Goal: Transaction & Acquisition: Purchase product/service

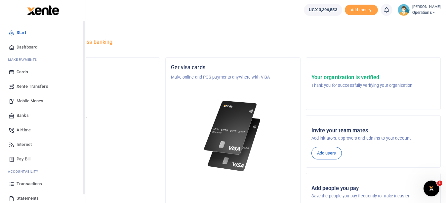
click at [28, 99] on span "Mobile Money" at bounding box center [30, 101] width 26 height 7
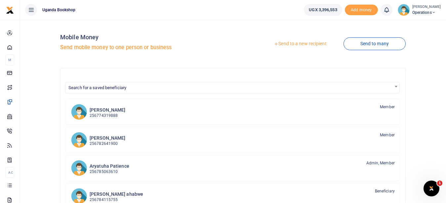
click at [313, 45] on link "Send to a new recipient" at bounding box center [300, 44] width 86 height 12
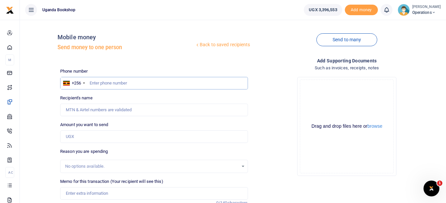
click at [149, 84] on input "text" at bounding box center [153, 83] width 187 height 13
type input "0761357104"
type input "Edgar Nagaba"
type input "0761357104"
click at [118, 140] on input "Amount you want to send" at bounding box center [153, 136] width 187 height 13
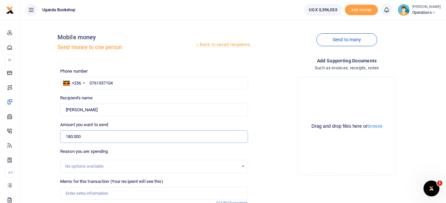
type input "180,000"
click at [99, 187] on div "Memo for this transaction (Your recipient will see this) Reason is required. 0/…" at bounding box center [153, 188] width 187 height 21
click at [104, 201] on div "Memo for this transaction (Your recipient will see this) Reason is required. 0/…" at bounding box center [153, 192] width 193 height 28
click at [104, 193] on input "Memo for this transaction (Your recipient will see this)" at bounding box center [153, 193] width 187 height 13
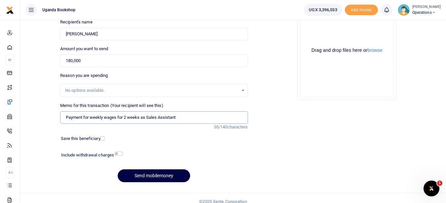
scroll to position [83, 0]
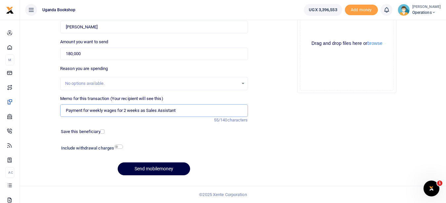
click at [140, 110] on input "Payment for weekly wages for 2 weeks as Sales Assistant" at bounding box center [153, 110] width 187 height 13
click at [129, 112] on input "Payment for weekly wages for as Sales Assistant" at bounding box center [153, 110] width 187 height 13
click at [162, 113] on input "Payment for weekly wages for Sales Assistant" at bounding box center [153, 110] width 187 height 13
type input "Payment for weekly wages for Sales Assistant for 2 weeks"
click at [120, 148] on input "checkbox" at bounding box center [118, 147] width 9 height 4
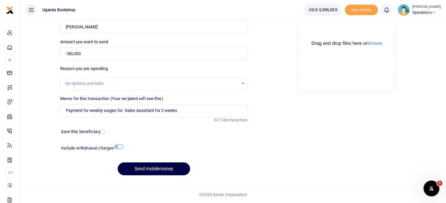
checkbox input "true"
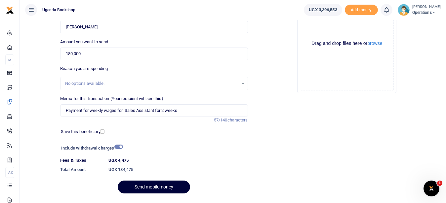
click at [141, 187] on button "Send mobilemoney" at bounding box center [154, 187] width 72 height 13
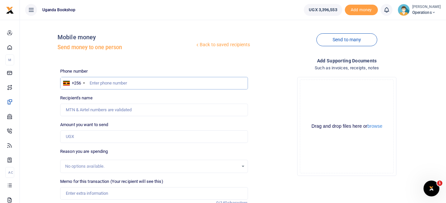
click at [99, 85] on input "text" at bounding box center [153, 83] width 187 height 13
type input "7"
type input "0701516612"
click at [99, 141] on input "Amount you want to send" at bounding box center [153, 136] width 187 height 13
type input "5,000"
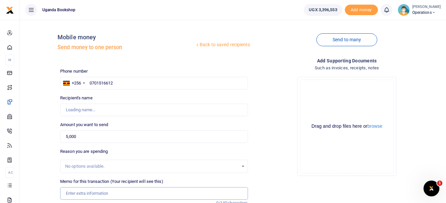
click at [81, 196] on input "Memo for this transaction (Your recipient will see this)" at bounding box center [153, 193] width 187 height 13
click at [104, 83] on input "0701516612" at bounding box center [153, 83] width 187 height 13
type input "0701596612"
type input "[PERSON_NAME]"
type input "0701596612"
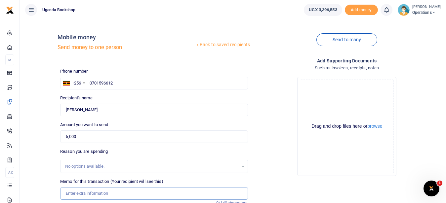
click at [100, 192] on input "Memo for this transaction (Your recipient will see this)" at bounding box center [153, 193] width 187 height 13
click at [79, 191] on input "Memo for this transaction (Your recipient will see this)" at bounding box center [153, 193] width 187 height 13
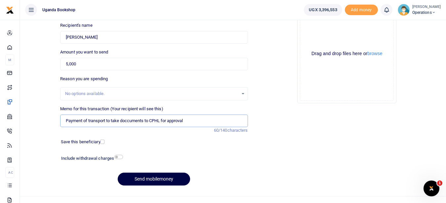
scroll to position [83, 0]
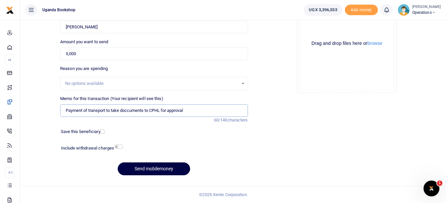
type input "Payment of transport to take doccuments to CPHL for approval"
click at [117, 148] on input "checkbox" at bounding box center [118, 147] width 9 height 4
checkbox input "true"
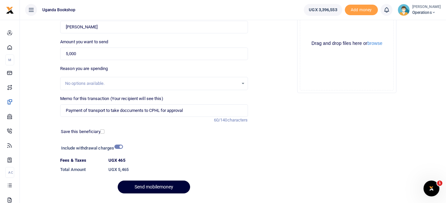
click at [154, 185] on button "Send mobilemoney" at bounding box center [154, 187] width 72 height 13
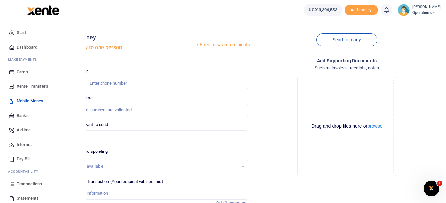
click at [36, 183] on span "Transactions" at bounding box center [29, 184] width 25 height 7
